Goal: Understand process/instructions: Learn how to perform a task or action

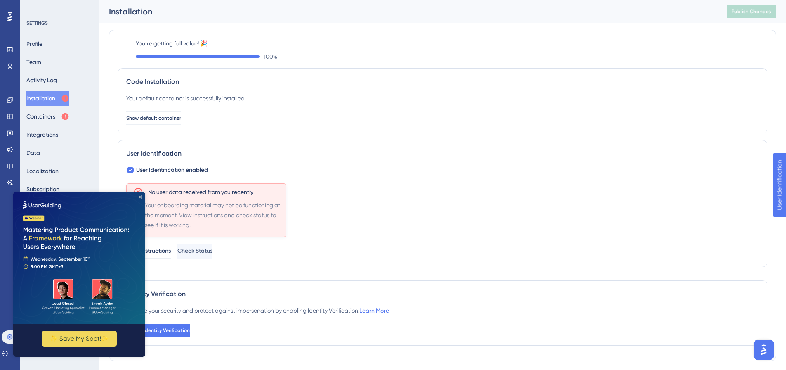
click at [139, 197] on icon "Close Preview" at bounding box center [140, 196] width 3 height 3
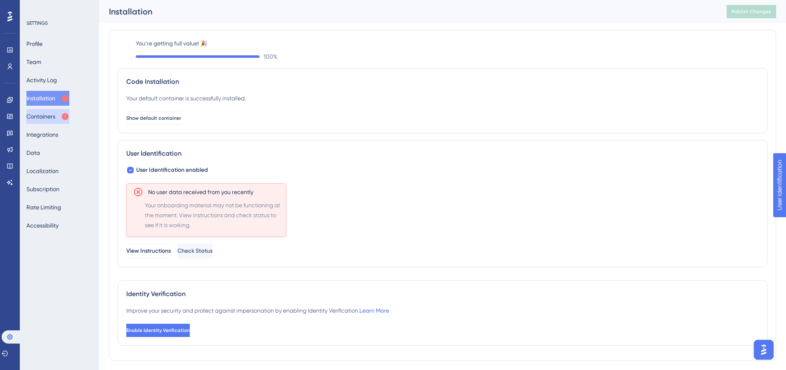
click at [46, 114] on button "Containers" at bounding box center [47, 116] width 43 height 15
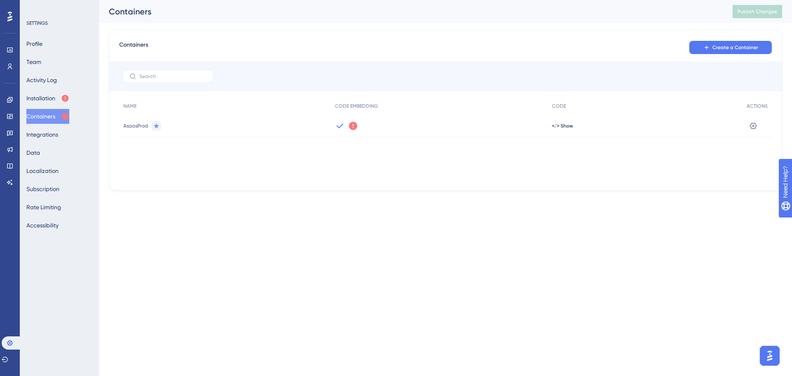
click at [352, 127] on icon at bounding box center [353, 126] width 8 height 8
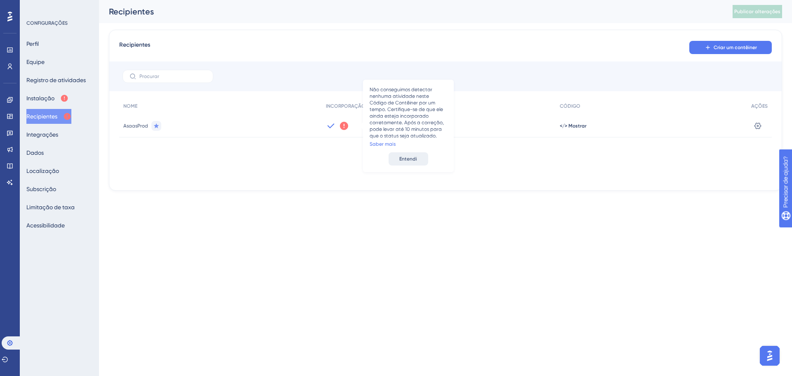
click at [409, 156] on span "Entendi" at bounding box center [408, 159] width 18 height 7
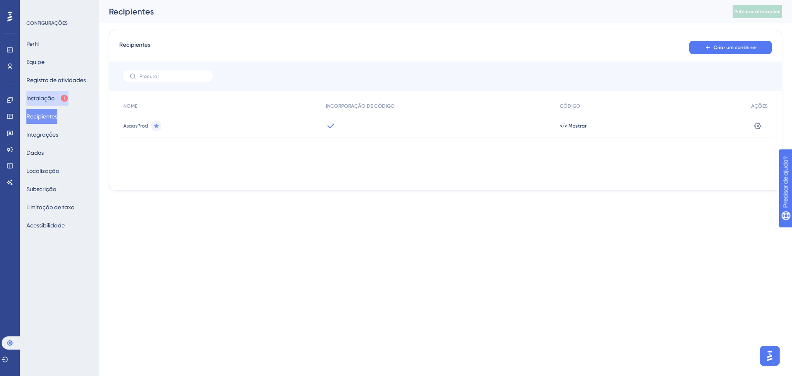
click at [48, 96] on font "Instalação" at bounding box center [40, 98] width 28 height 7
